Goal: Transaction & Acquisition: Purchase product/service

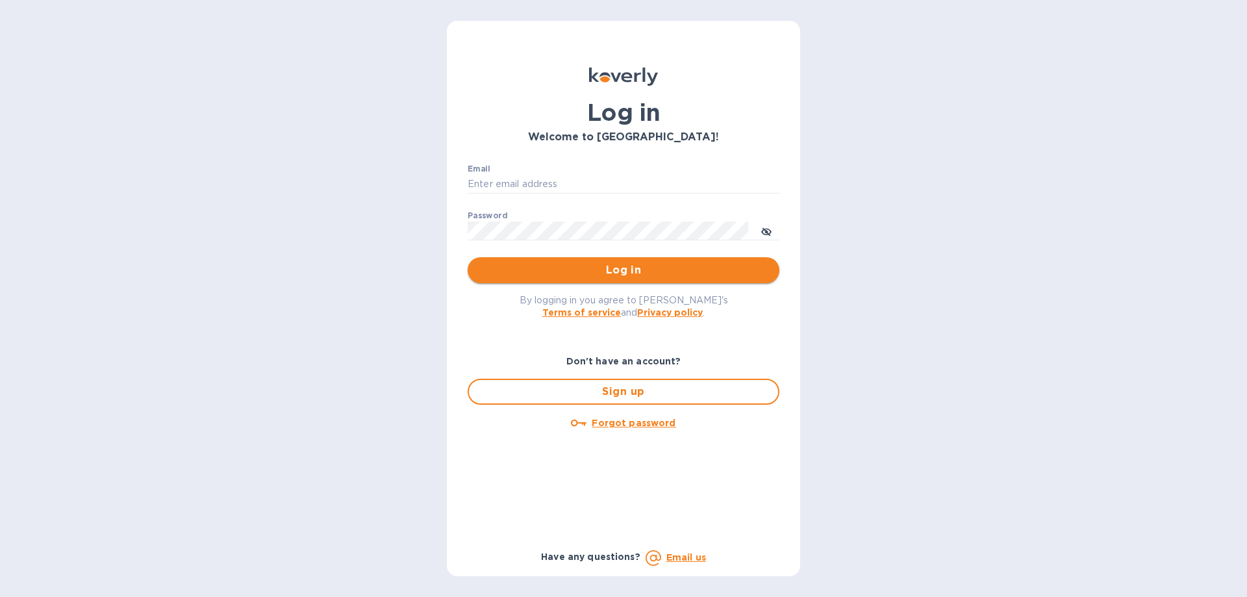
type input "finance@limcologistics.com"
click at [522, 264] on span "Log in" at bounding box center [623, 270] width 291 height 16
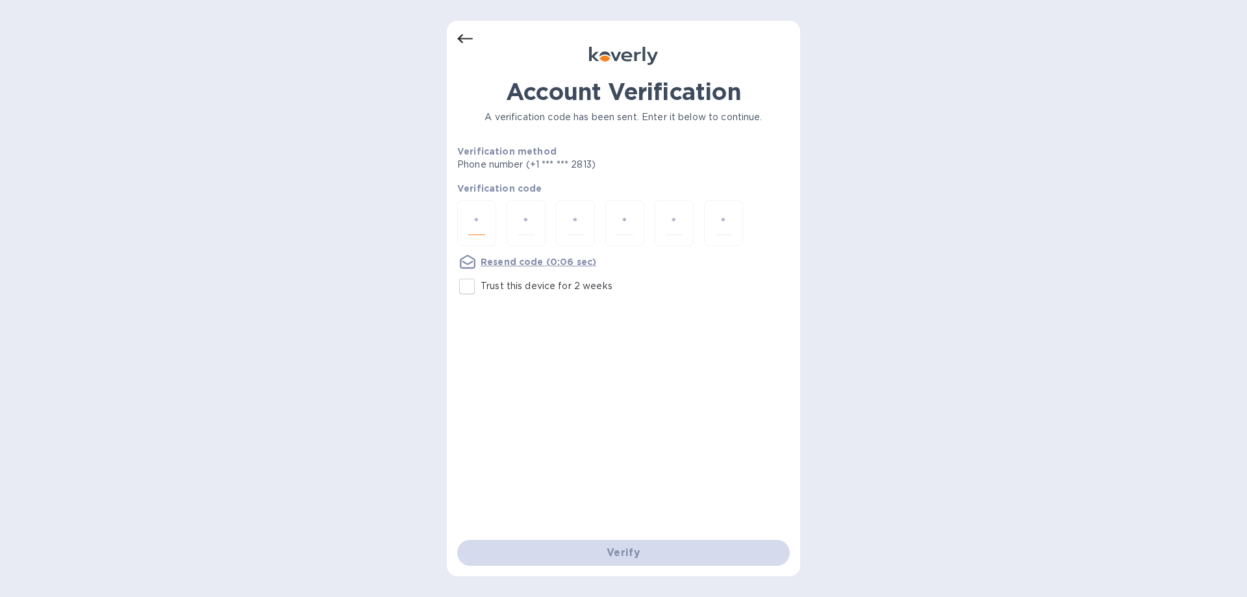
click at [472, 226] on input "number" at bounding box center [476, 223] width 17 height 24
type input "9"
type input "3"
type input "2"
type input "6"
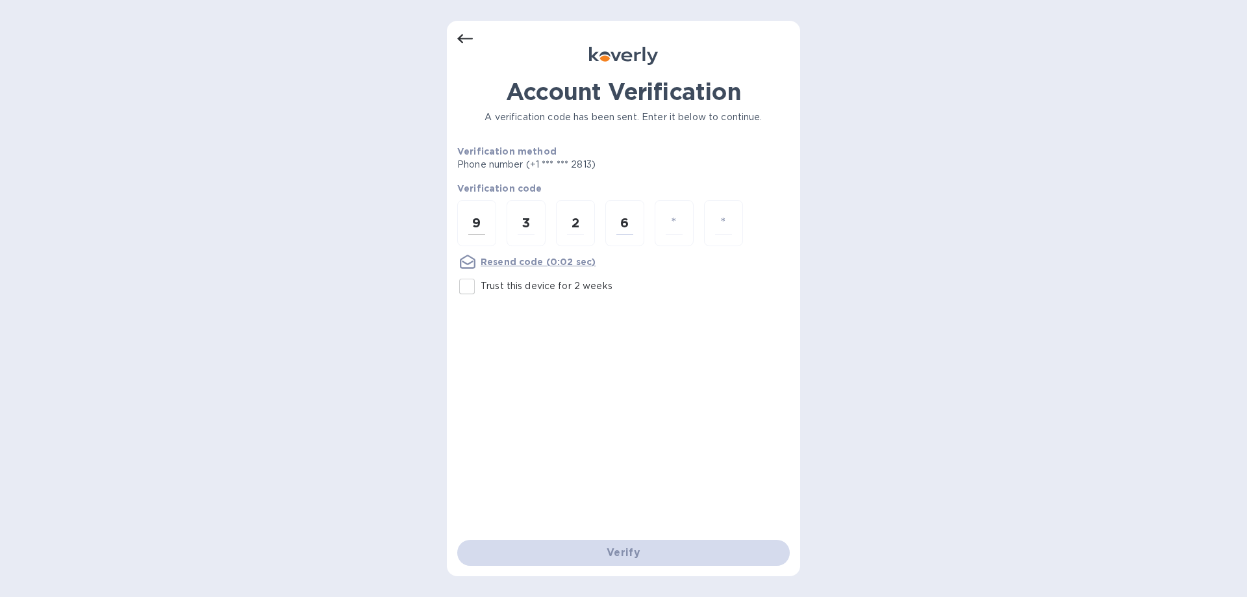
type input "9"
type input "0"
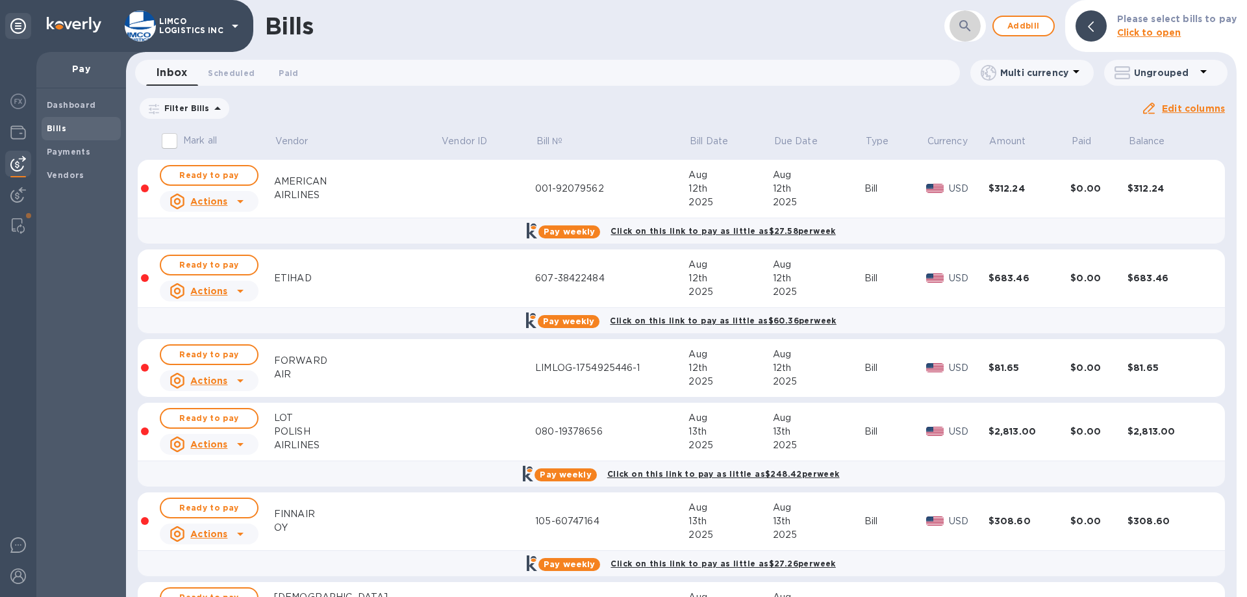
click at [965, 22] on icon "button" at bounding box center [964, 25] width 11 height 11
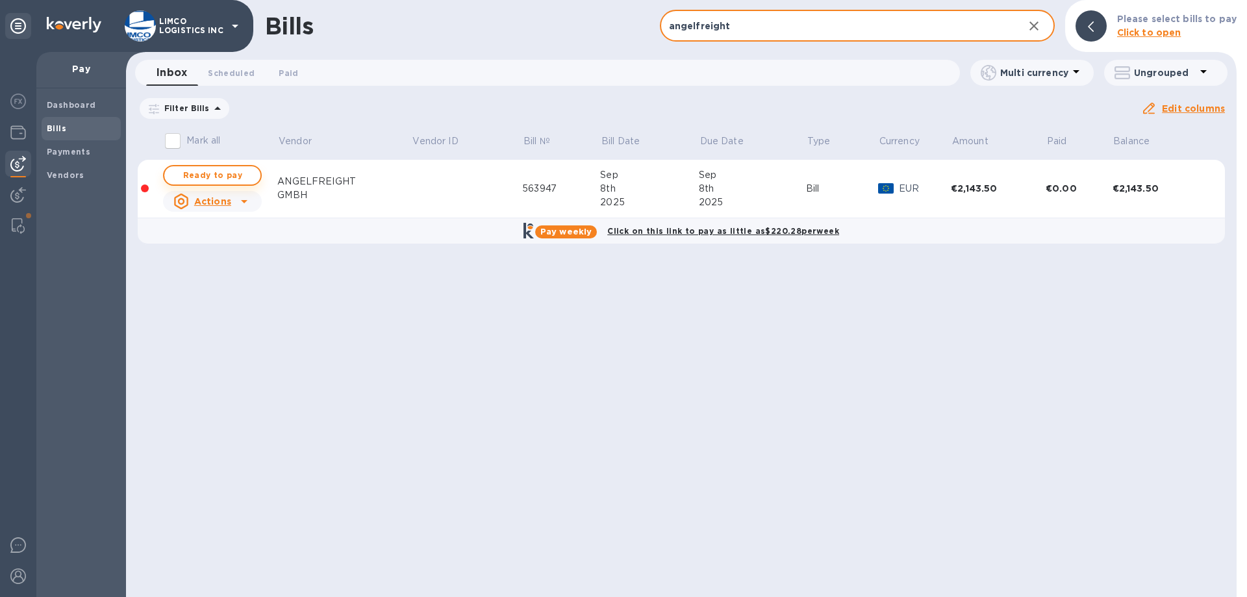
type input "angelfreight"
click at [215, 179] on span "Ready to pay" at bounding box center [212, 176] width 75 height 16
checkbox input "true"
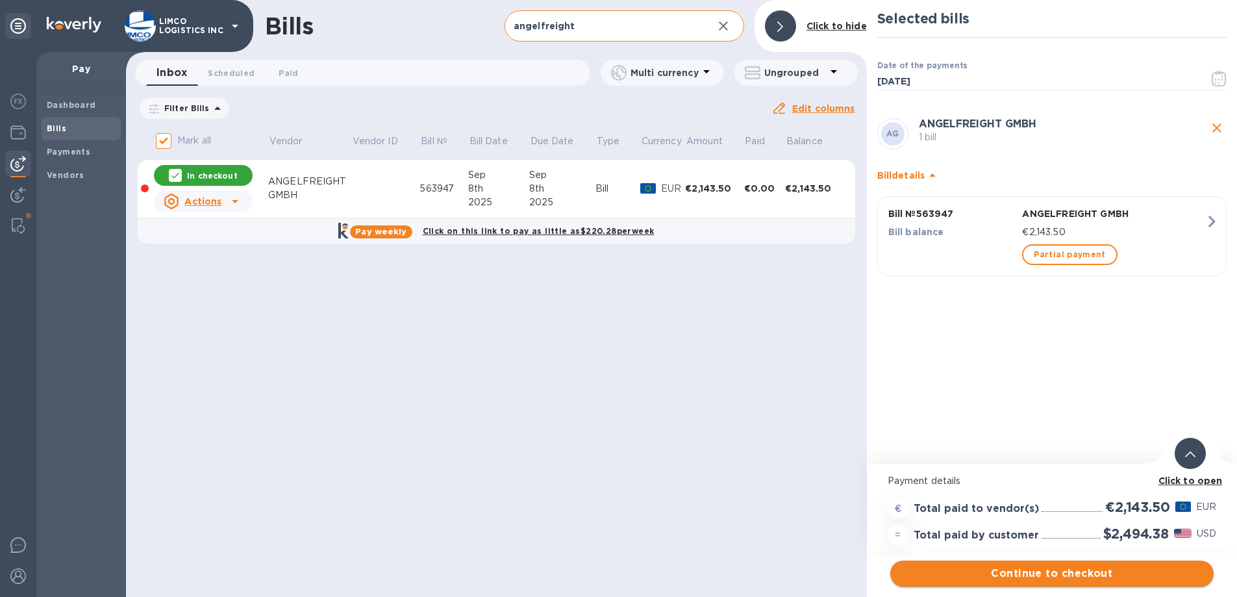
click at [1043, 568] on span "Continue to checkout" at bounding box center [1052, 574] width 303 height 16
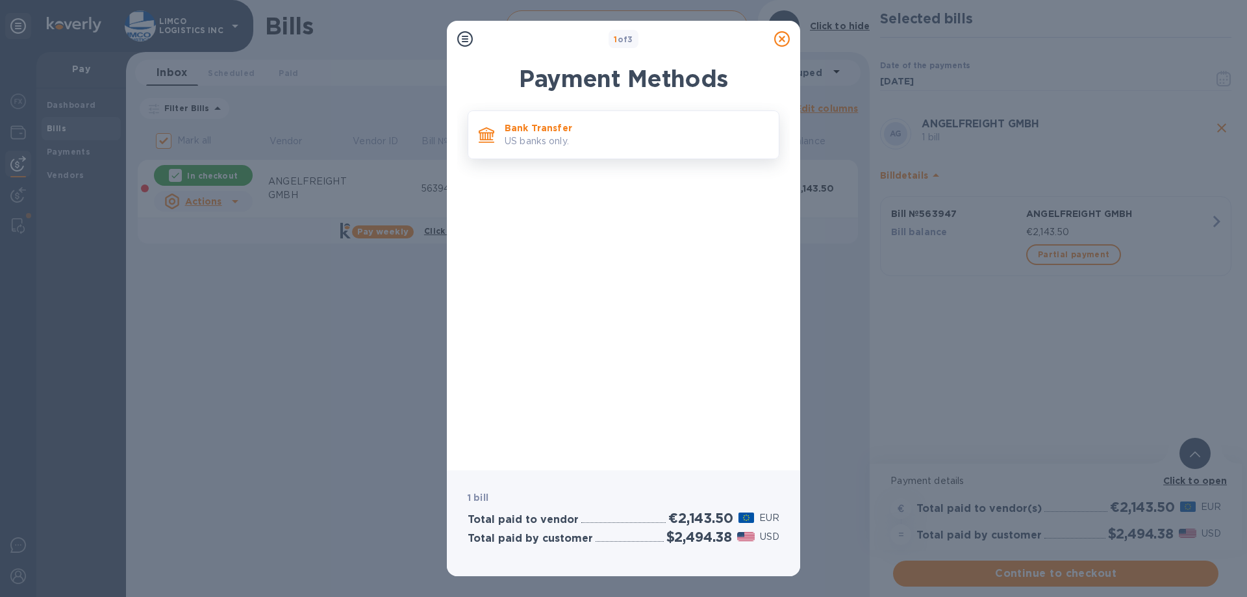
click at [562, 139] on p "US banks only." at bounding box center [637, 141] width 264 height 14
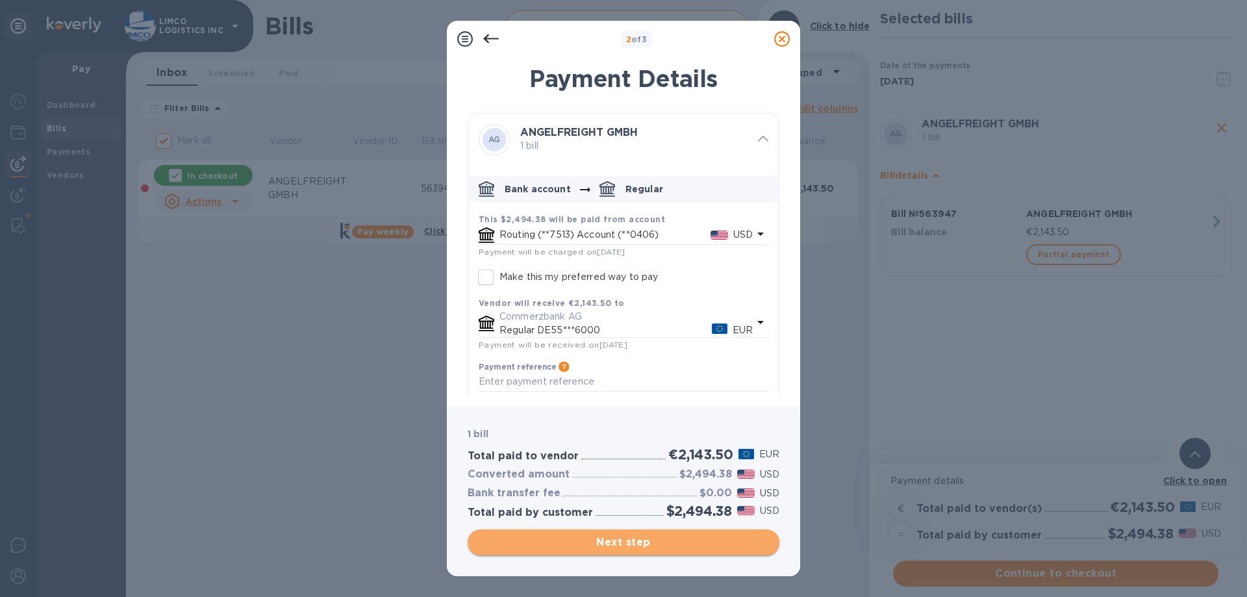
click at [620, 550] on span "Next step" at bounding box center [623, 543] width 291 height 16
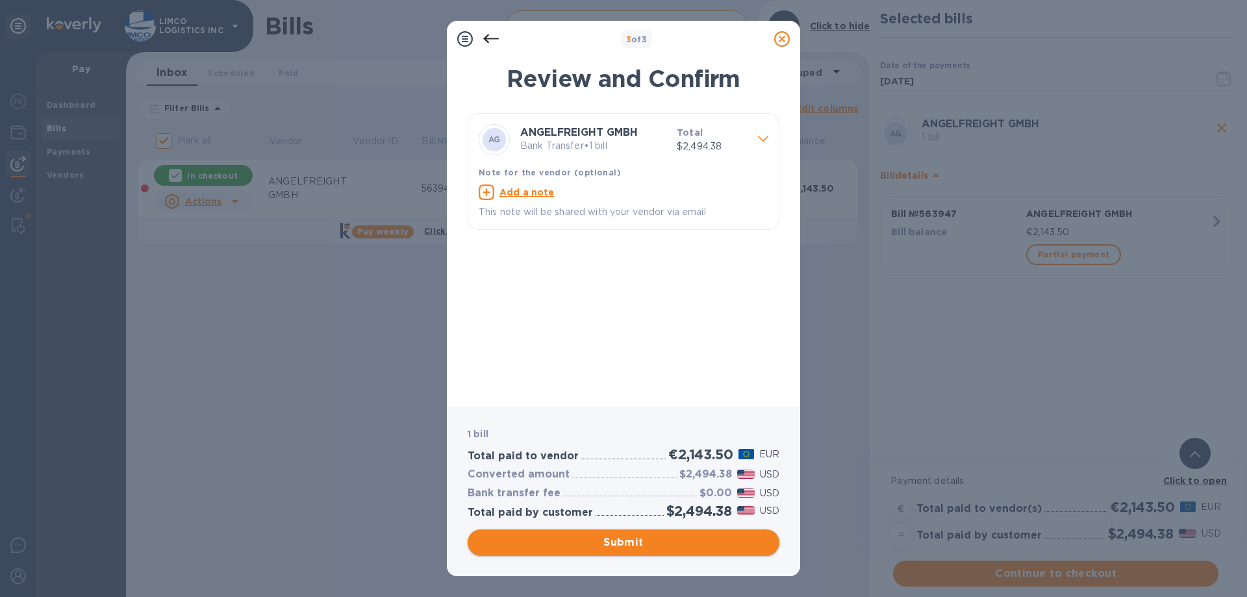
click at [605, 545] on span "Submit" at bounding box center [623, 543] width 291 height 16
